Goal: Task Accomplishment & Management: Use online tool/utility

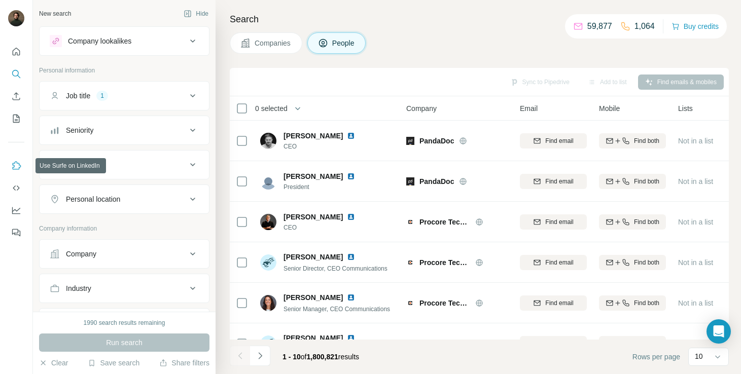
click at [17, 169] on icon "Use Surfe on LinkedIn" at bounding box center [17, 165] width 9 height 8
